Goal: Communication & Community: Answer question/provide support

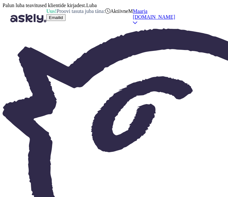
scroll to position [54, 0]
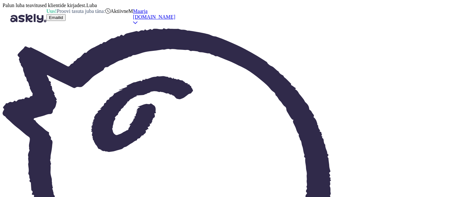
scroll to position [192, 0]
drag, startPoint x: 221, startPoint y: 151, endPoint x: 221, endPoint y: 160, distance: 9.0
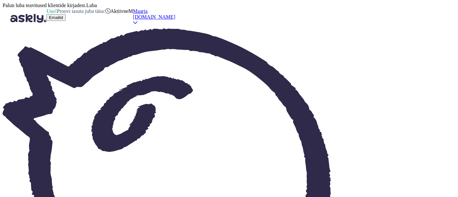
drag, startPoint x: 177, startPoint y: 167, endPoint x: 174, endPoint y: 159, distance: 8.1
drag, startPoint x: 424, startPoint y: 148, endPoint x: 355, endPoint y: 149, distance: 68.6
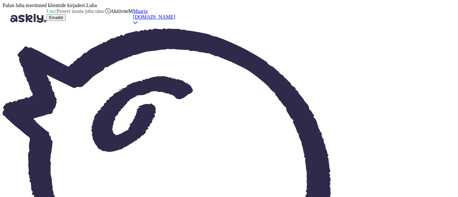
copy p "[EMAIL_ADDRESS][DOMAIN_NAME]"
drag, startPoint x: 263, startPoint y: 170, endPoint x: 98, endPoint y: 156, distance: 165.5
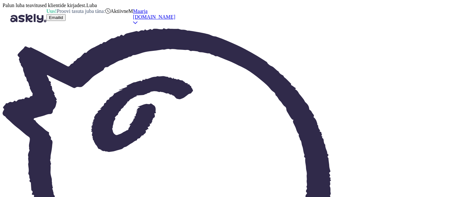
drag, startPoint x: 338, startPoint y: 161, endPoint x: 331, endPoint y: 161, distance: 7.1
type textarea "Kuna kirjade maht on hetkel väga suur siis läheb pakkumise tegemisega [PERSON_N…"
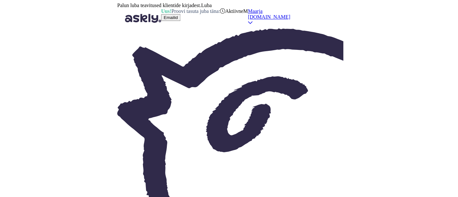
scroll to position [206, 0]
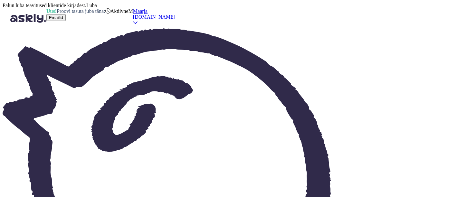
paste textarea "Lennuajad on allolevad (võivad muutuda!): 20.06 [GEOGRAPHIC_DATA] - [GEOGRAPHIC…"
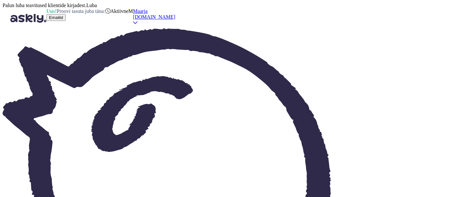
drag, startPoint x: 138, startPoint y: 146, endPoint x: 131, endPoint y: 146, distance: 6.4
drag, startPoint x: 145, startPoint y: 153, endPoint x: 127, endPoint y: 153, distance: 18.0
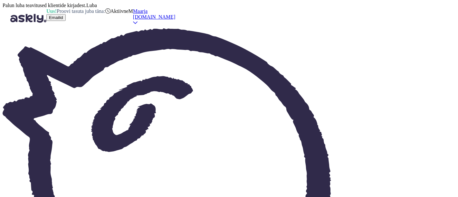
drag, startPoint x: 149, startPoint y: 158, endPoint x: 131, endPoint y: 160, distance: 17.8
drag, startPoint x: 219, startPoint y: 152, endPoint x: 192, endPoint y: 154, distance: 26.8
drag, startPoint x: 205, startPoint y: 158, endPoint x: 200, endPoint y: 159, distance: 5.2
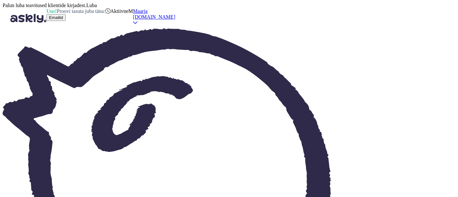
drag, startPoint x: 226, startPoint y: 158, endPoint x: 220, endPoint y: 158, distance: 6.4
type textarea "Tere, hetkel on kohti sinna üsna palju veel jäänud (täpset arvu me paraku ei nä…"
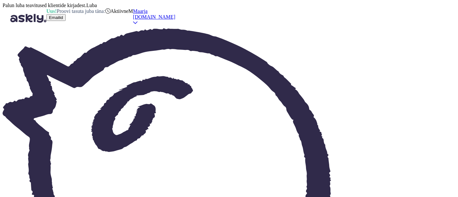
scroll to position [0, 0]
type textarea "Tere, vaatame pakkumised üle ning saadame need Teile esimesel võimalusel meilil…"
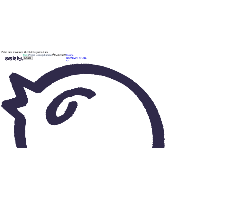
scroll to position [1, 0]
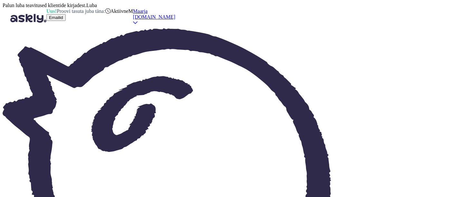
drag, startPoint x: 412, startPoint y: 150, endPoint x: 359, endPoint y: 153, distance: 53.9
copy p "[EMAIL_ADDRESS][DOMAIN_NAME]"
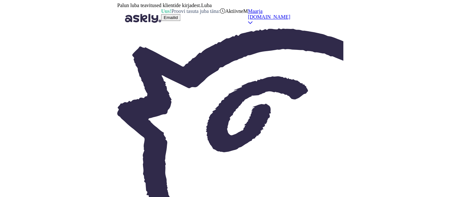
scroll to position [123, 0]
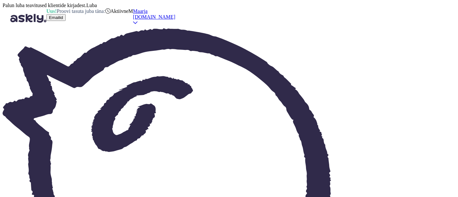
type input "tat"
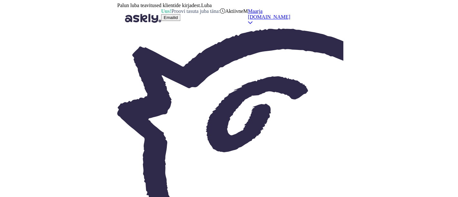
scroll to position [253, 0]
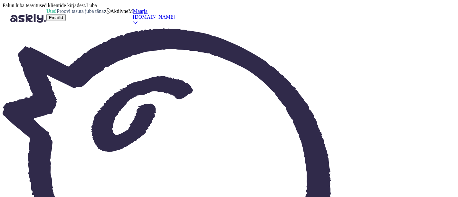
scroll to position [599, 0]
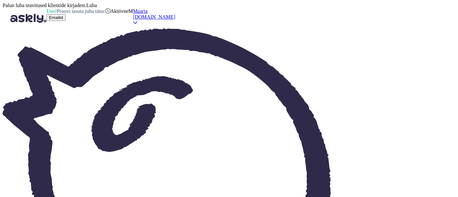
type input "tat"
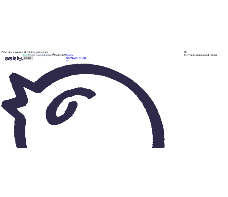
scroll to position [579, 0]
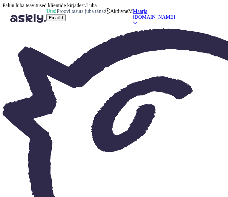
scroll to position [1052, 0]
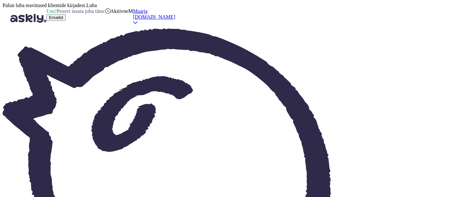
scroll to position [1474, 0]
drag, startPoint x: 290, startPoint y: 171, endPoint x: 257, endPoint y: 171, distance: 32.5
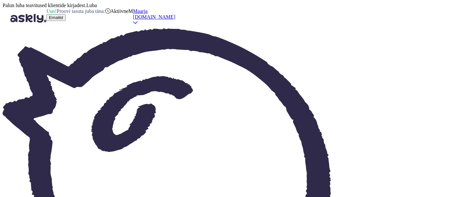
scroll to position [1448, 0]
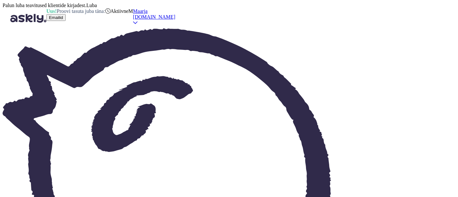
scroll to position [193, 0]
type textarea "väga hästi, [PERSON_NAME] tagasisidet ootama. :)"
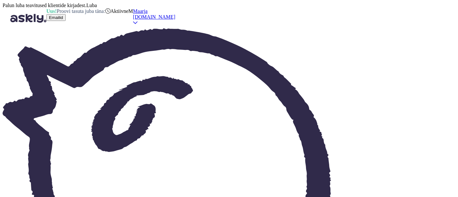
drag, startPoint x: 400, startPoint y: 150, endPoint x: 358, endPoint y: 150, distance: 42.2
copy p "[EMAIL_ADDRESS][DOMAIN_NAME]"
drag, startPoint x: 136, startPoint y: 101, endPoint x: 176, endPoint y: 101, distance: 39.6
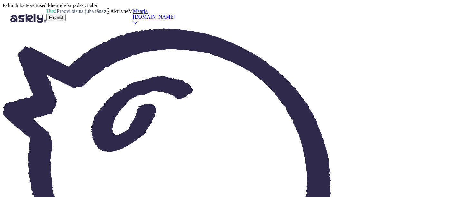
type textarea "Saatsin pakkumise meilile. :)"
drag, startPoint x: 424, startPoint y: 43, endPoint x: 417, endPoint y: 45, distance: 7.0
